Goal: Information Seeking & Learning: Compare options

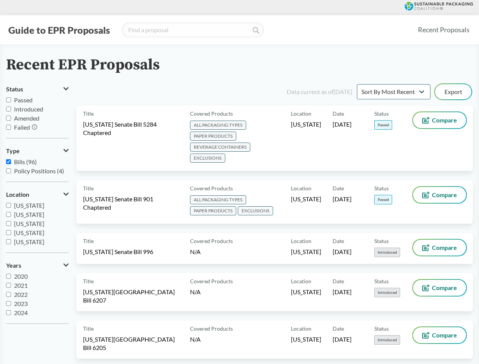
click at [59, 30] on button "Guide to EPR Proposals" at bounding box center [59, 30] width 106 height 12
click at [37, 89] on button "Status" at bounding box center [37, 89] width 63 height 13
click at [35, 127] on icon at bounding box center [34, 126] width 5 height 5
click at [37, 195] on button "Location" at bounding box center [37, 194] width 63 height 13
click at [37, 265] on button "Years" at bounding box center [37, 265] width 63 height 13
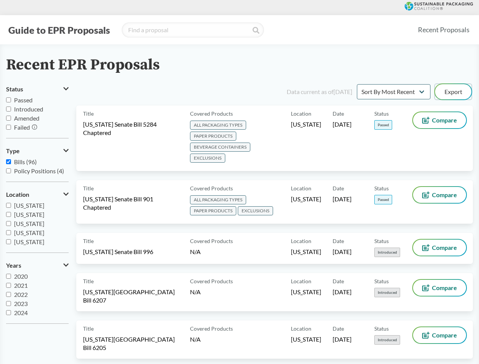
click at [453, 92] on button "Export" at bounding box center [453, 91] width 36 height 15
click at [275, 138] on span "ALL PACKAGING TYPES PAPER PRODUCTS BEVERAGE CONTAINERS EXCLUSIONS" at bounding box center [239, 142] width 98 height 44
click at [440, 120] on span "Compare" at bounding box center [444, 120] width 25 height 6
click at [275, 202] on span "ALL PACKAGING TYPES PAPER PRODUCTS EXCLUSIONS" at bounding box center [239, 206] width 98 height 22
